Goal: Use online tool/utility: Utilize a website feature to perform a specific function

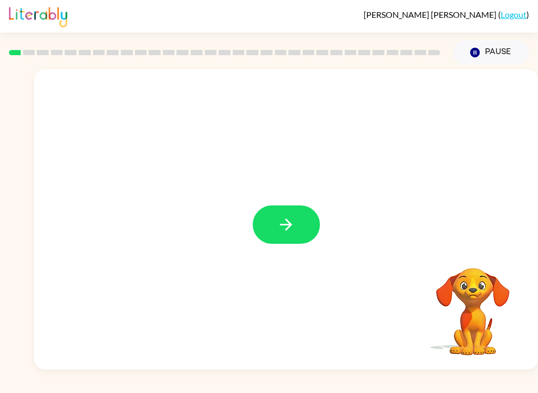
click at [295, 224] on icon "button" at bounding box center [286, 224] width 18 height 18
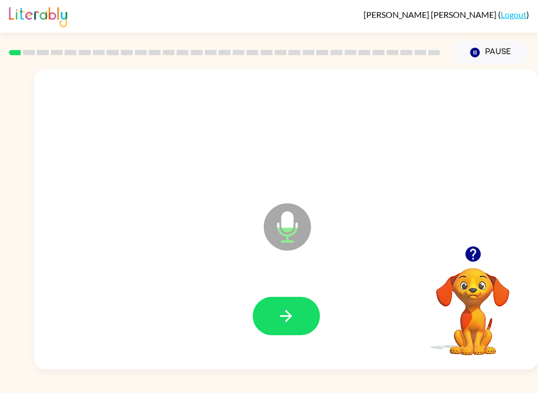
click at [261, 317] on button "button" at bounding box center [286, 316] width 67 height 38
click at [280, 320] on icon "button" at bounding box center [286, 316] width 18 height 18
click at [283, 327] on button "button" at bounding box center [286, 316] width 67 height 38
click at [281, 319] on icon "button" at bounding box center [286, 316] width 18 height 18
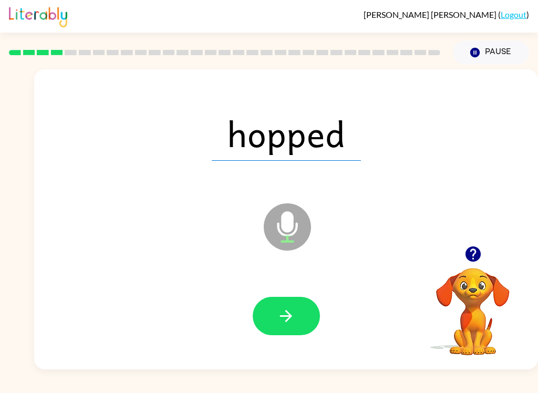
click at [272, 318] on button "button" at bounding box center [286, 316] width 67 height 38
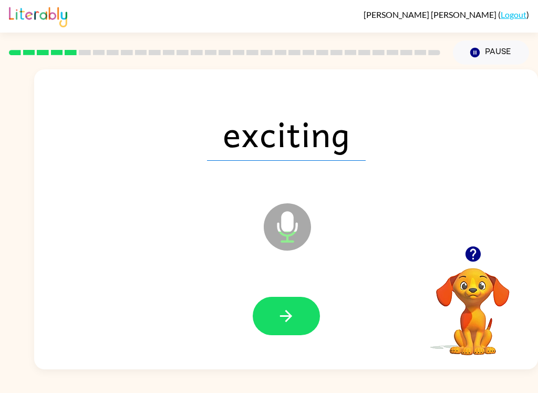
click at [275, 315] on button "button" at bounding box center [286, 316] width 67 height 38
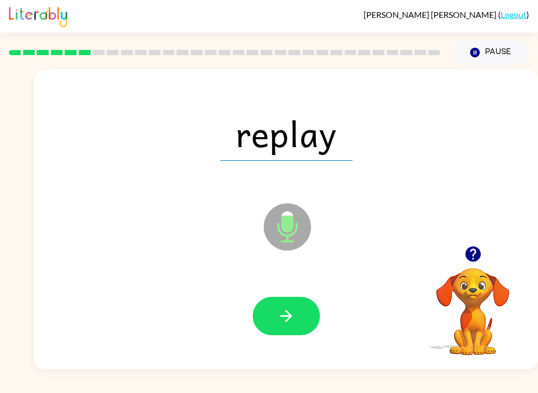
click at [283, 315] on icon "button" at bounding box center [286, 316] width 18 height 18
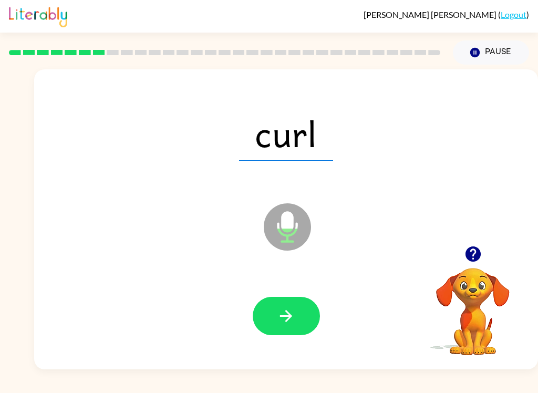
click at [280, 316] on icon "button" at bounding box center [286, 316] width 12 height 12
click at [285, 304] on button "button" at bounding box center [286, 316] width 67 height 38
click at [290, 304] on button "button" at bounding box center [286, 316] width 67 height 38
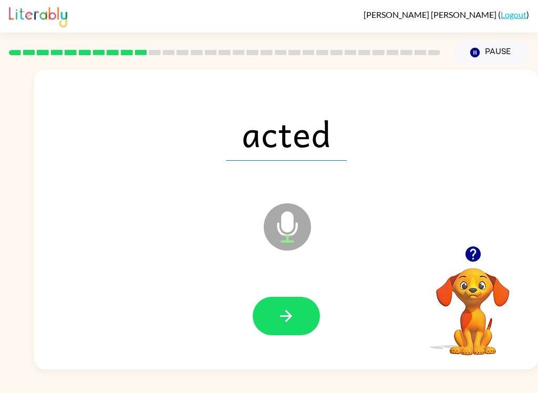
click at [280, 318] on icon "button" at bounding box center [286, 316] width 18 height 18
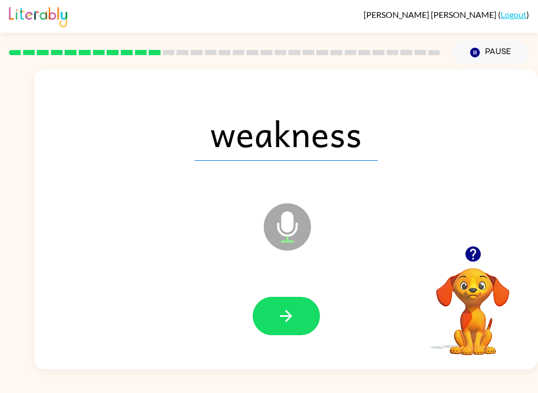
click at [271, 309] on button "button" at bounding box center [286, 316] width 67 height 38
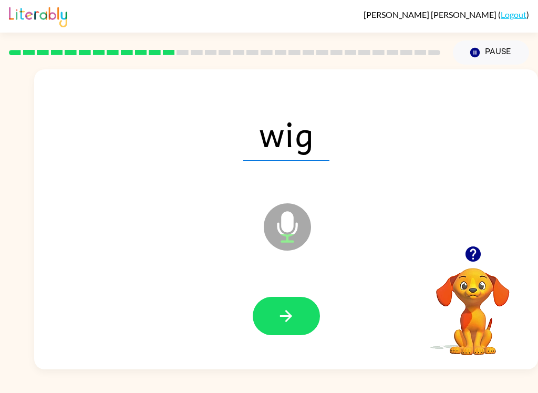
click at [279, 325] on icon "button" at bounding box center [286, 316] width 18 height 18
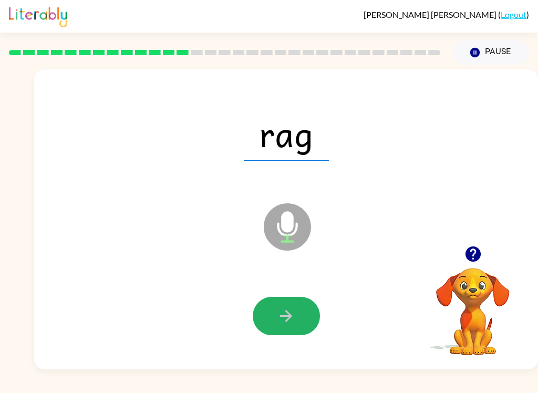
click at [276, 314] on button "button" at bounding box center [286, 316] width 67 height 38
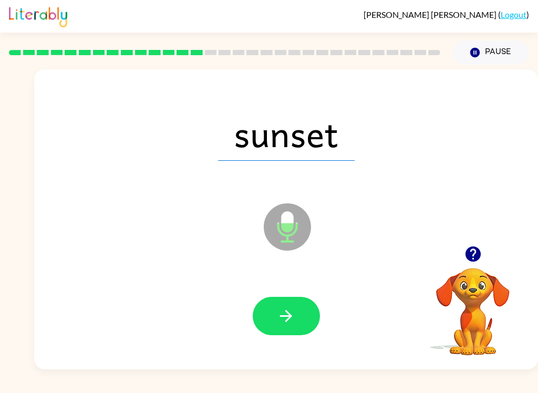
click at [274, 311] on button "button" at bounding box center [286, 316] width 67 height 38
click at [286, 328] on button "button" at bounding box center [286, 316] width 67 height 38
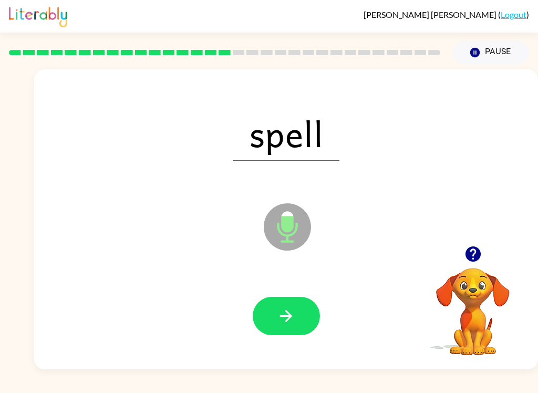
click at [288, 304] on button "button" at bounding box center [286, 316] width 67 height 38
click at [277, 316] on icon "button" at bounding box center [286, 316] width 18 height 18
click at [293, 320] on icon "button" at bounding box center [286, 316] width 18 height 18
click at [274, 327] on button "button" at bounding box center [286, 316] width 67 height 38
click at [283, 321] on icon "button" at bounding box center [286, 316] width 18 height 18
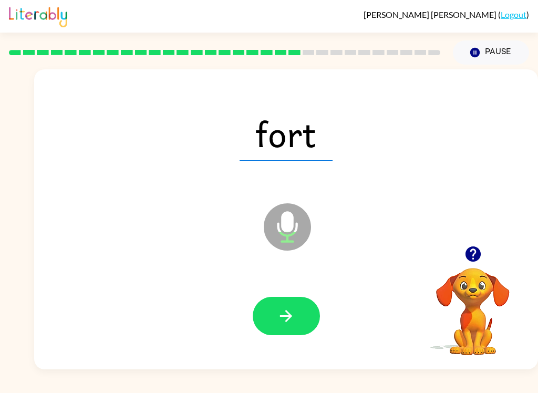
click at [274, 320] on button "button" at bounding box center [286, 316] width 67 height 38
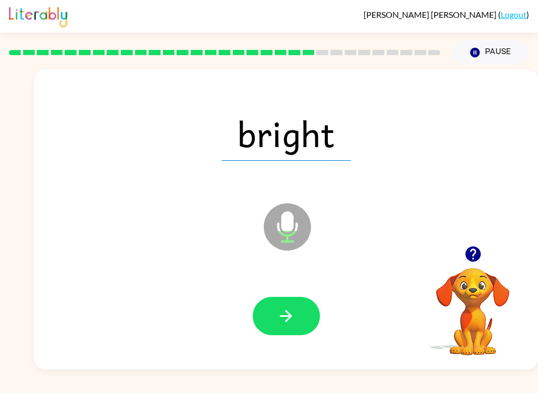
click at [263, 311] on button "button" at bounding box center [286, 316] width 67 height 38
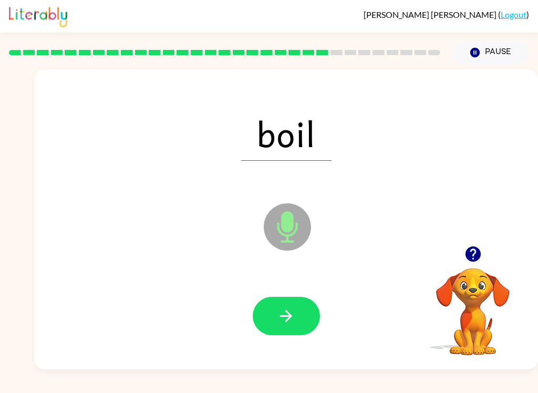
click at [276, 313] on button "button" at bounding box center [286, 316] width 67 height 38
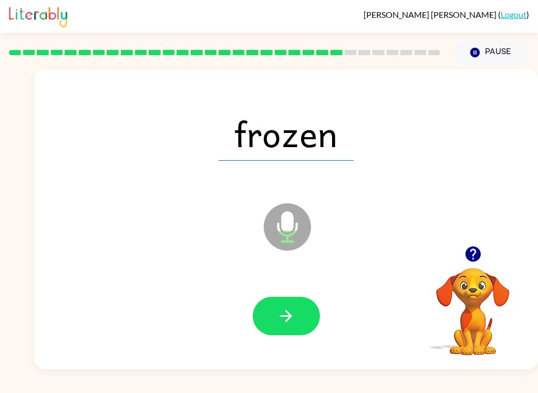
click at [273, 312] on button "button" at bounding box center [286, 316] width 67 height 38
click at [274, 319] on button "button" at bounding box center [286, 316] width 67 height 38
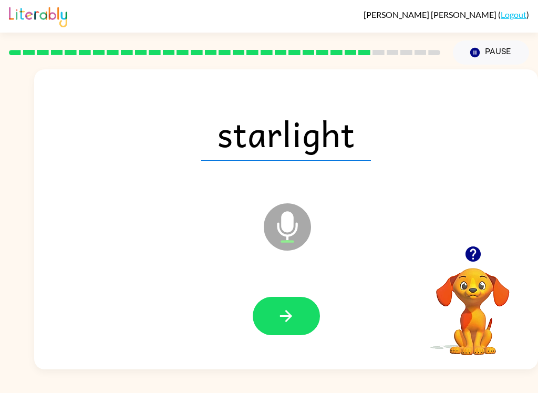
click at [279, 325] on icon "button" at bounding box center [286, 316] width 18 height 18
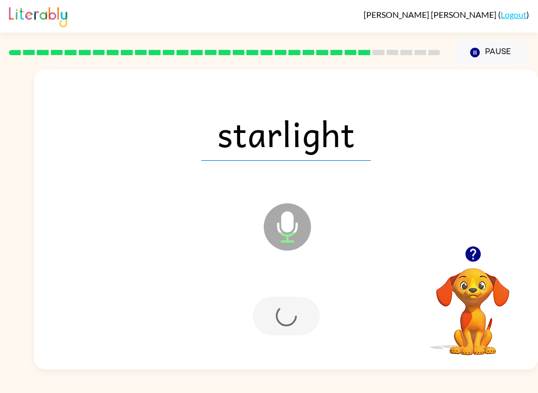
click at [279, 325] on div at bounding box center [286, 316] width 67 height 38
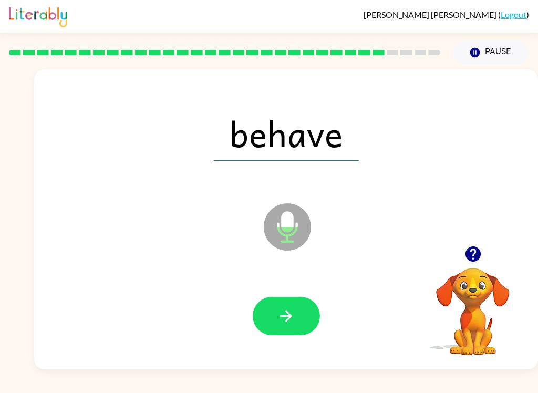
click at [273, 310] on button "button" at bounding box center [286, 316] width 67 height 38
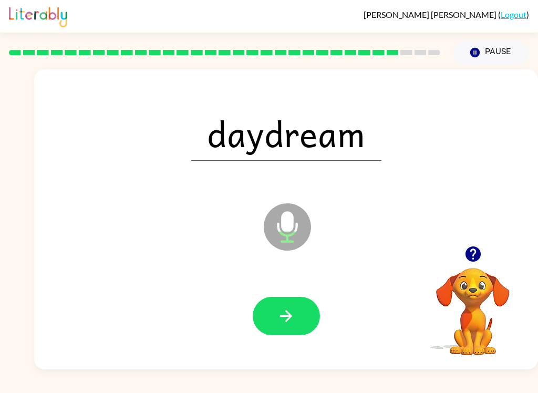
click at [287, 319] on icon "button" at bounding box center [286, 316] width 18 height 18
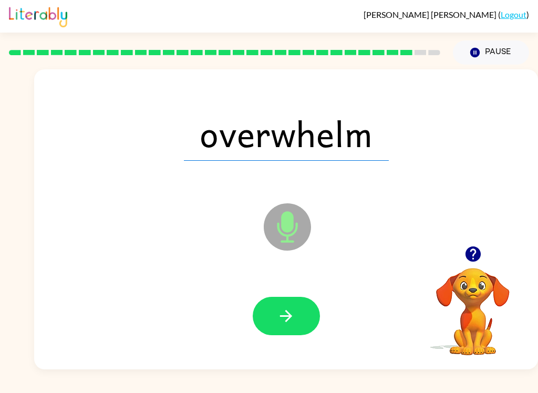
click at [277, 308] on icon "button" at bounding box center [286, 316] width 18 height 18
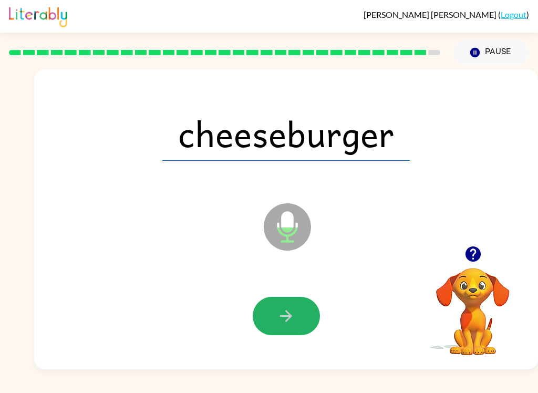
click at [267, 310] on button "button" at bounding box center [286, 316] width 67 height 38
